Goal: Information Seeking & Learning: Check status

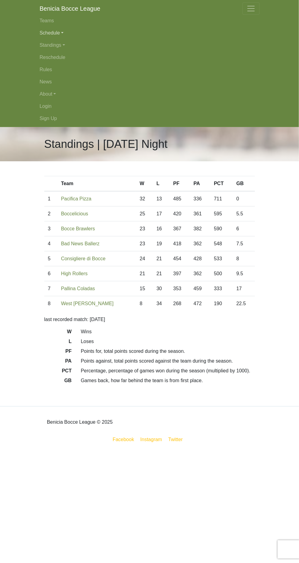
click at [54, 31] on link "Schedule" at bounding box center [150, 33] width 220 height 12
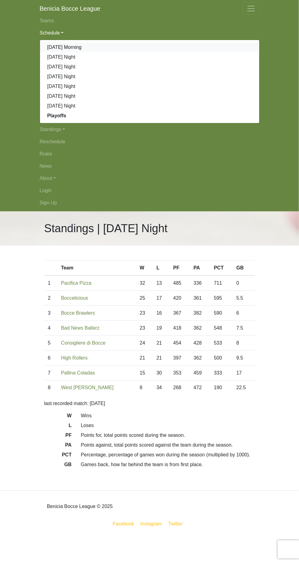
click at [66, 51] on link "[DATE] Morning" at bounding box center [149, 47] width 219 height 10
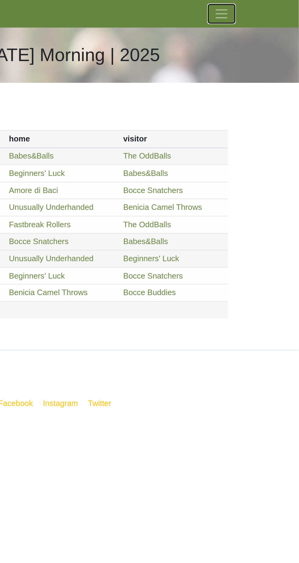
click at [253, 9] on span "Toggle navigation" at bounding box center [250, 8] width 9 height 9
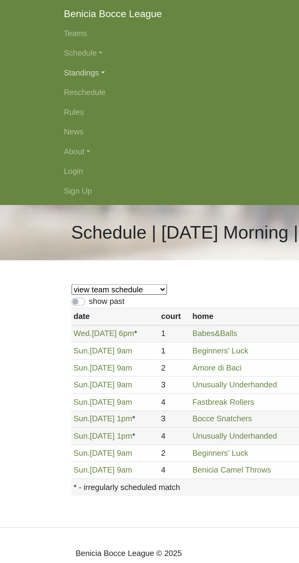
click at [58, 43] on link "Standings" at bounding box center [150, 45] width 220 height 12
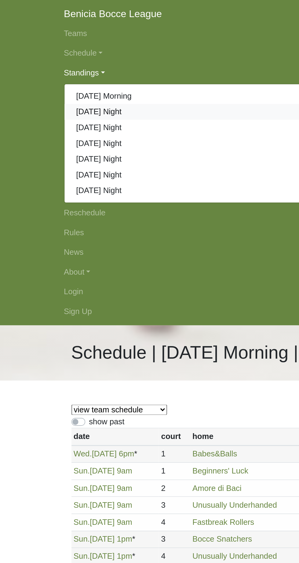
click at [71, 68] on link "[DATE] Night" at bounding box center [149, 69] width 219 height 10
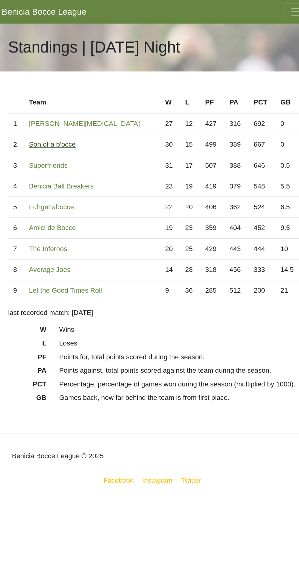
click at [89, 103] on link "Son of a b'occe" at bounding box center [76, 103] width 34 height 5
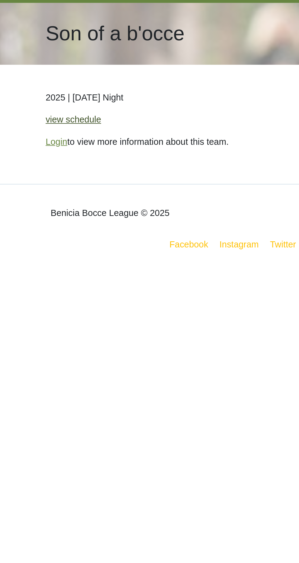
click at [67, 82] on link "view schedule" at bounding box center [59, 81] width 31 height 5
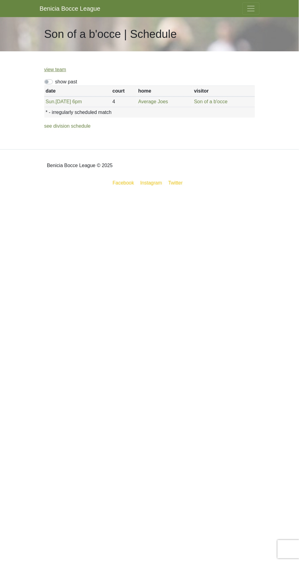
click at [56, 79] on label "show past" at bounding box center [66, 81] width 22 height 7
click at [56, 79] on input "show past" at bounding box center [57, 80] width 4 height 4
checkbox input "true"
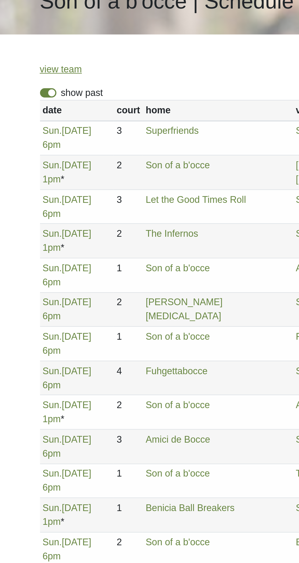
click at [71, 350] on link "Sun. 8/17, 6pm" at bounding box center [57, 356] width 25 height 13
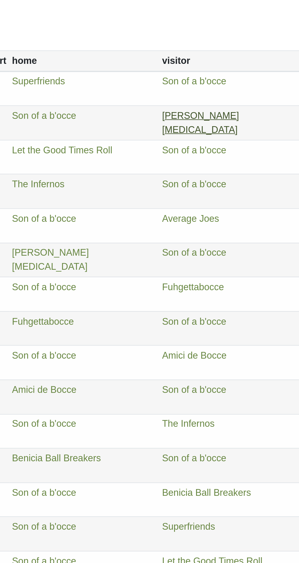
click at [202, 117] on link "[PERSON_NAME][MEDICAL_DATA]" at bounding box center [198, 123] width 40 height 13
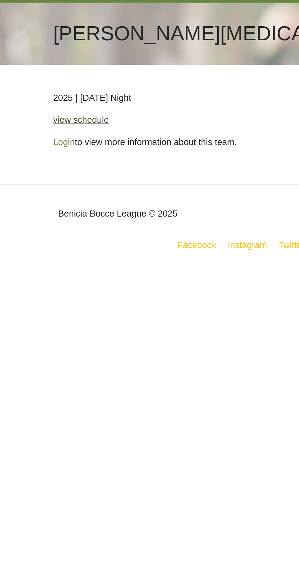
click at [62, 83] on link "view schedule" at bounding box center [59, 81] width 31 height 5
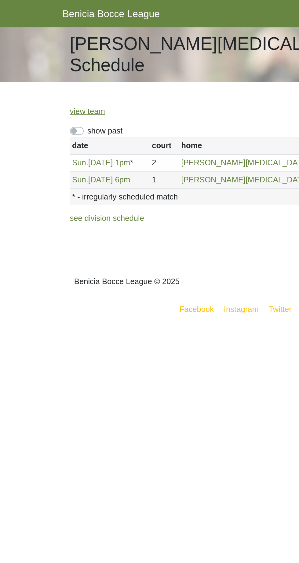
click at [55, 82] on label "show past" at bounding box center [66, 81] width 22 height 7
click at [55, 82] on input "show past" at bounding box center [57, 80] width 4 height 4
checkbox input "true"
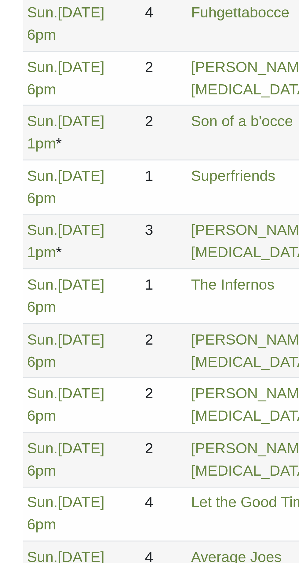
click at [70, 332] on link "Sun. 8/17, 6pm" at bounding box center [57, 338] width 25 height 13
